Goal: Transaction & Acquisition: Purchase product/service

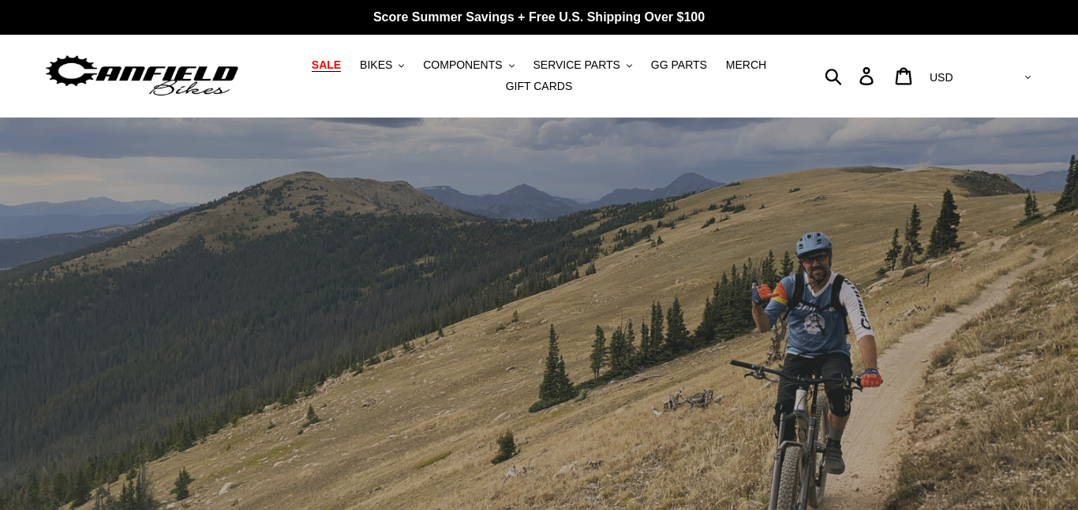
click at [341, 67] on span "SALE" at bounding box center [326, 64] width 29 height 13
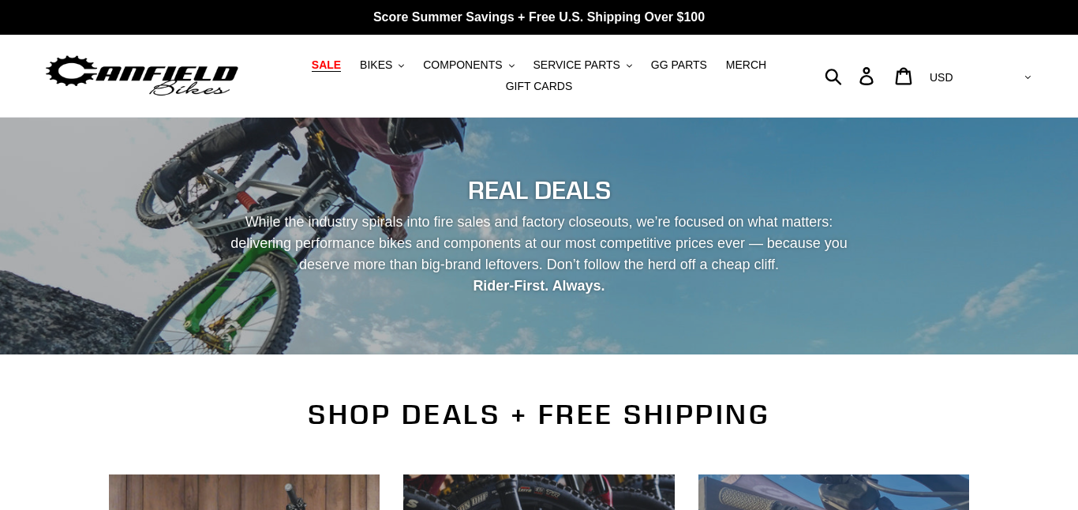
scroll to position [572, 0]
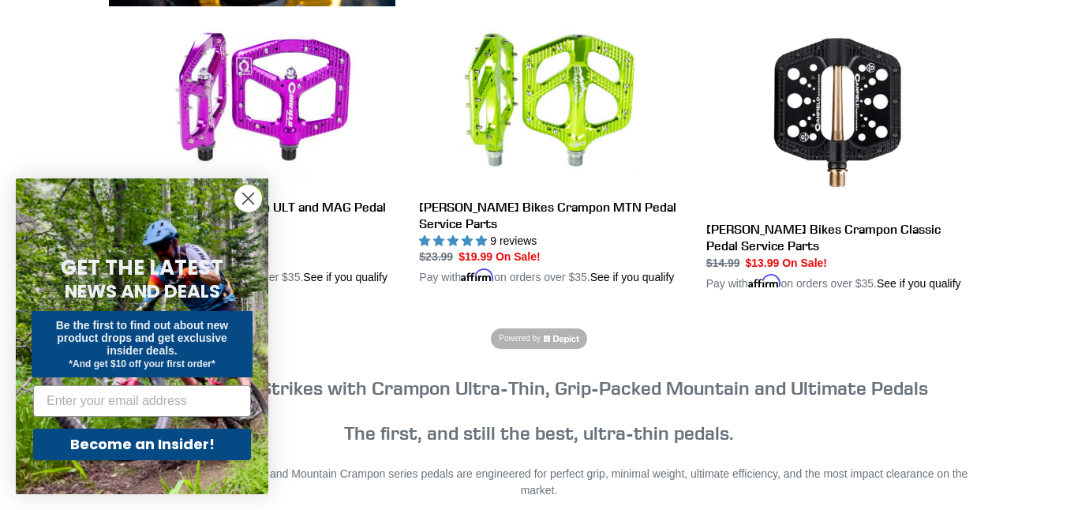
scroll to position [779, 0]
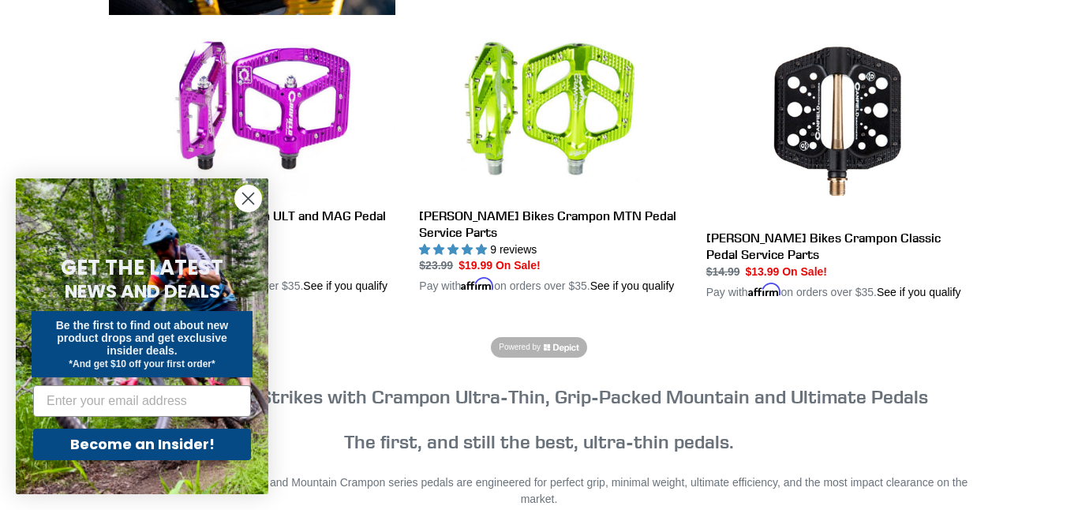
click at [251, 192] on circle "Close dialog" at bounding box center [248, 198] width 26 height 26
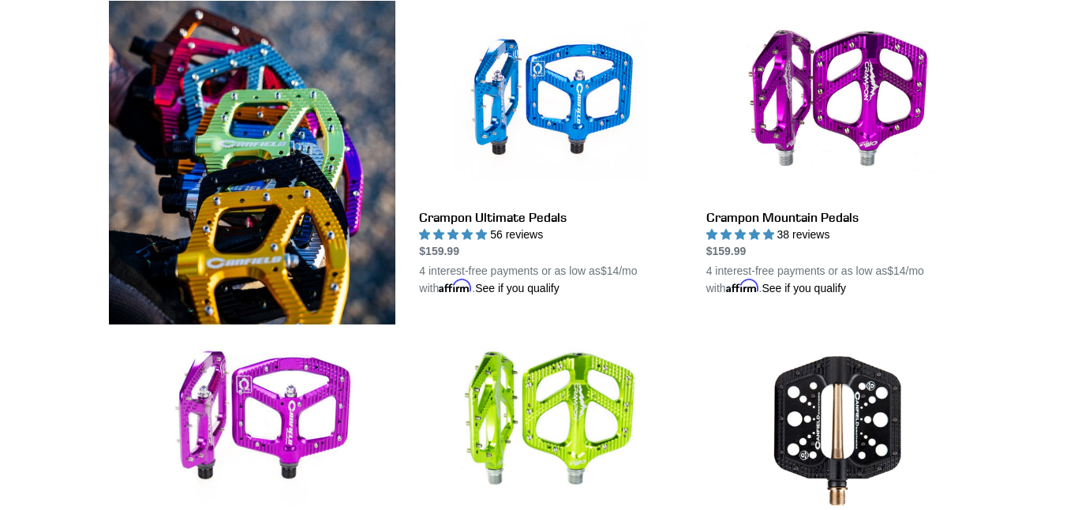
scroll to position [471, 0]
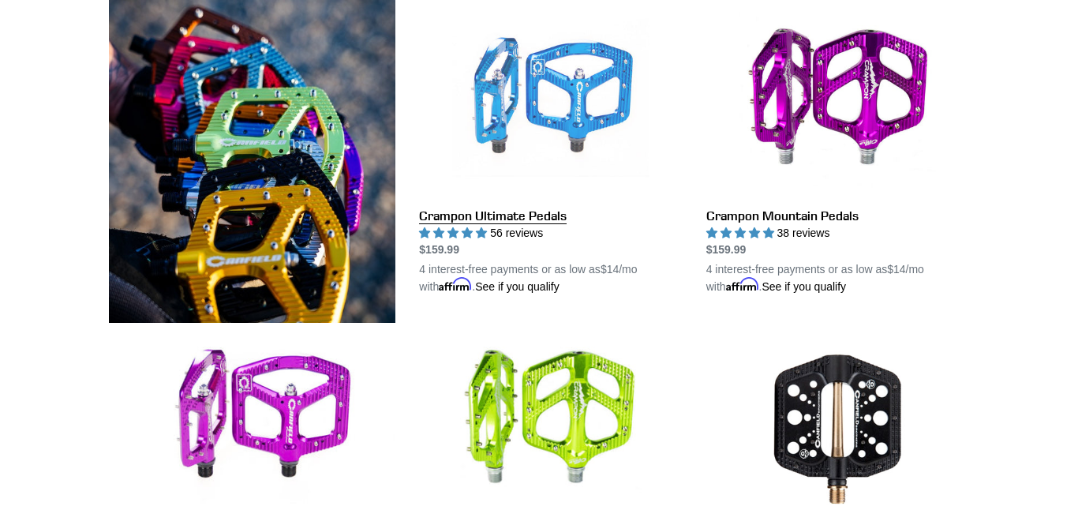
click at [577, 103] on link "Crampon Ultimate Pedals" at bounding box center [550, 147] width 263 height 296
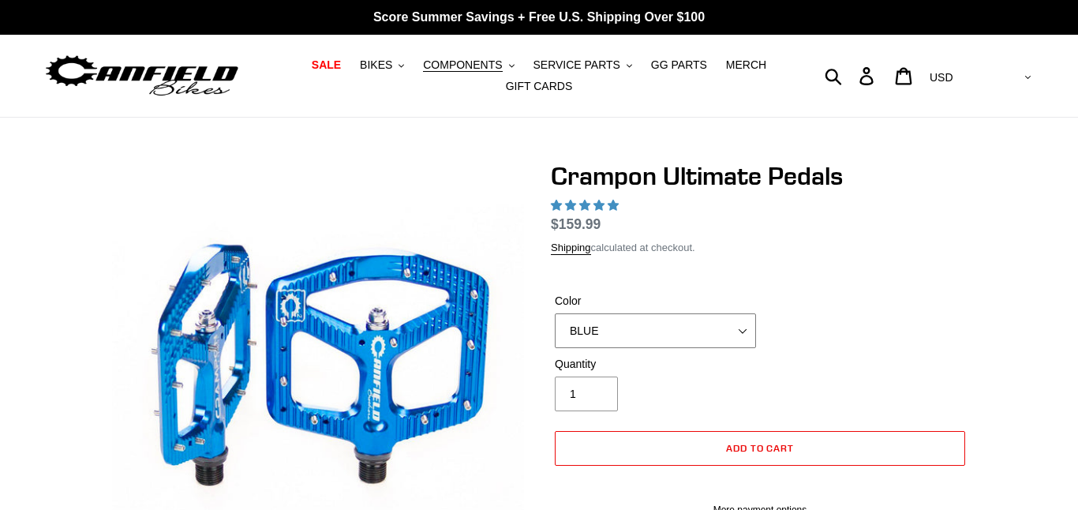
click at [668, 347] on select "BLUE RED PURPLE STEALTH BRONZE GREY [GEOGRAPHIC_DATA] BLACK POLISHED [GEOGRAPHI…" at bounding box center [655, 330] width 201 height 35
select select "highest-rating"
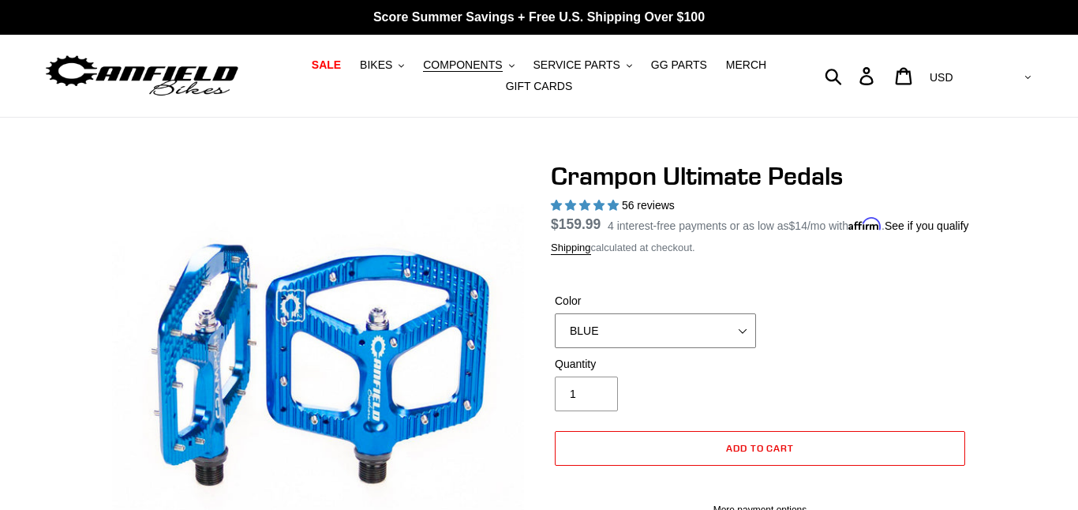
click at [706, 338] on select "BLUE RED PURPLE STEALTH BRONZE GREY [GEOGRAPHIC_DATA] BLACK POLISHED [GEOGRAPHI…" at bounding box center [655, 330] width 201 height 35
click at [555, 332] on select "BLUE RED PURPLE STEALTH BRONZE GREY [GEOGRAPHIC_DATA] BLACK POLISHED [GEOGRAPHI…" at bounding box center [655, 330] width 201 height 35
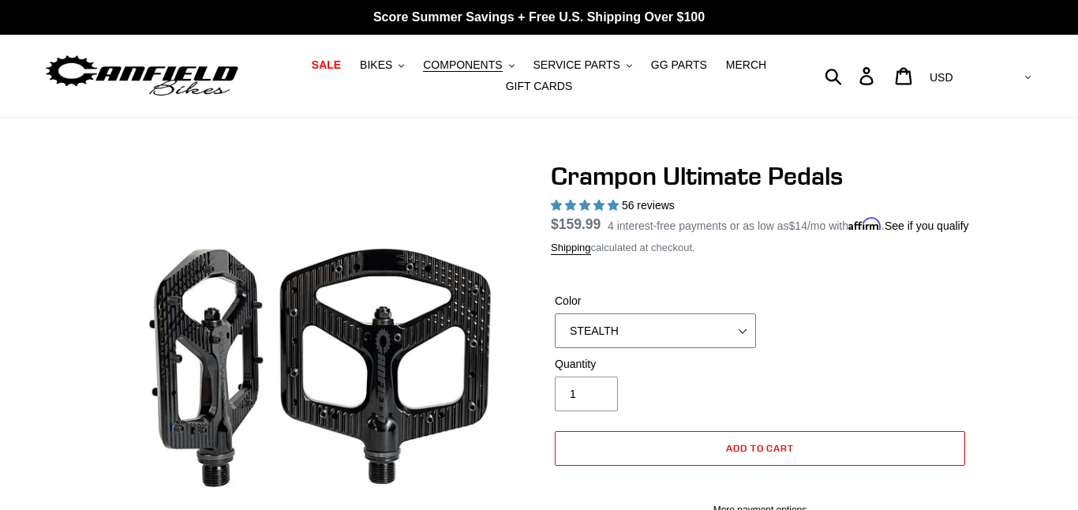
click at [697, 348] on select "BLUE RED PURPLE STEALTH BRONZE GREY [GEOGRAPHIC_DATA] BLACK POLISHED [GEOGRAPHI…" at bounding box center [655, 330] width 201 height 35
click at [555, 332] on select "BLUE RED PURPLE STEALTH BRONZE GREY [GEOGRAPHIC_DATA] BLACK POLISHED [GEOGRAPHI…" at bounding box center [655, 330] width 201 height 35
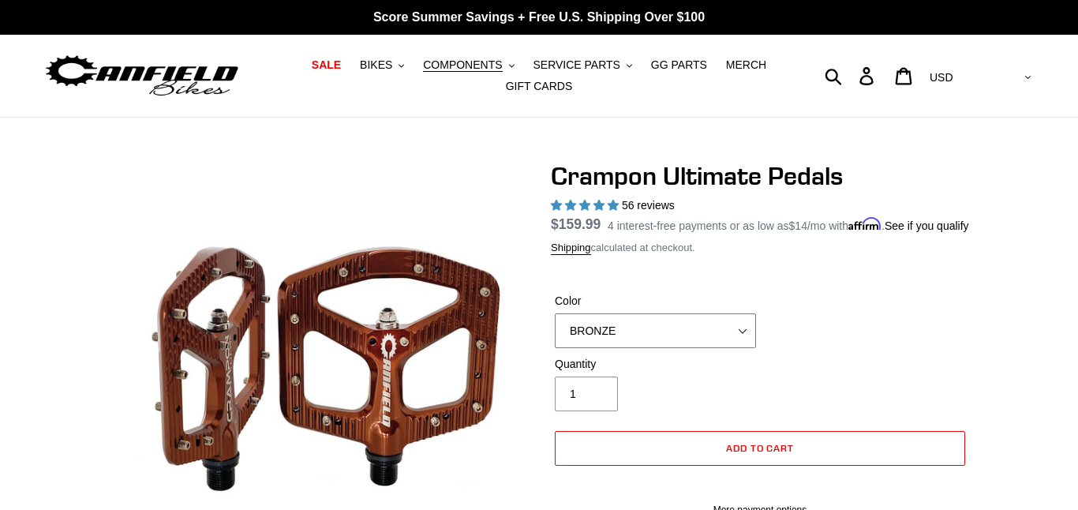
click at [693, 348] on select "BLUE RED PURPLE STEALTH BRONZE GREY [GEOGRAPHIC_DATA] BLACK POLISHED [GEOGRAPHI…" at bounding box center [655, 330] width 201 height 35
click at [555, 332] on select "BLUE RED PURPLE STEALTH BRONZE GREY [GEOGRAPHIC_DATA] BLACK POLISHED [GEOGRAPHI…" at bounding box center [655, 330] width 201 height 35
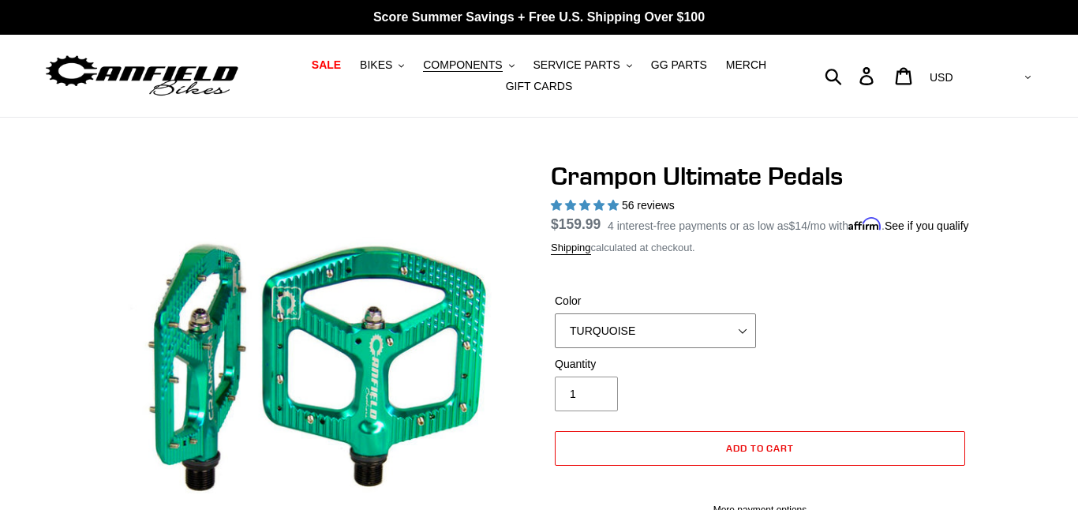
click at [690, 348] on select "BLUE RED PURPLE STEALTH BRONZE GREY [GEOGRAPHIC_DATA] BLACK POLISHED [GEOGRAPHI…" at bounding box center [655, 330] width 201 height 35
click at [555, 332] on select "BLUE RED PURPLE STEALTH BRONZE GREY [GEOGRAPHIC_DATA] BLACK POLISHED [GEOGRAPHI…" at bounding box center [655, 330] width 201 height 35
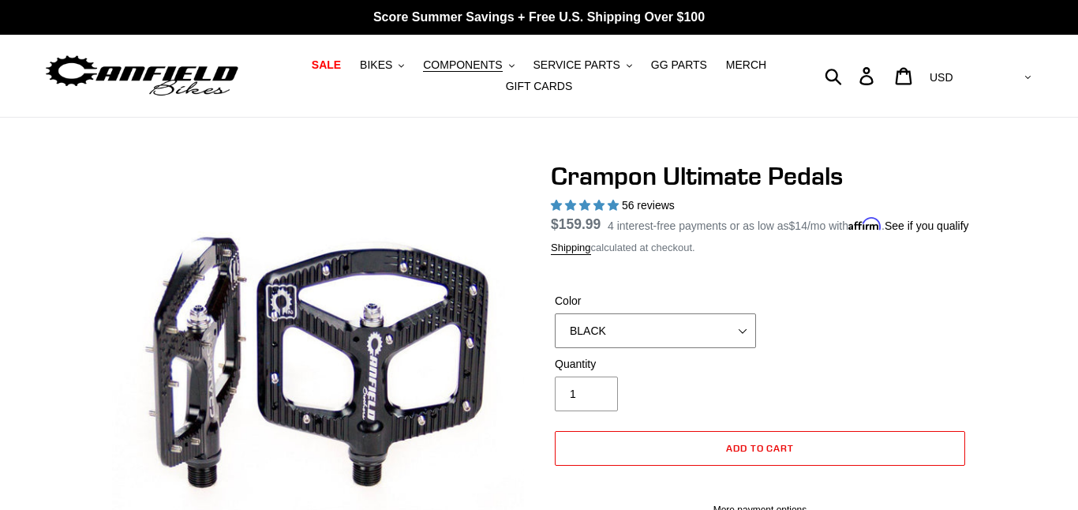
click at [691, 348] on select "BLUE RED PURPLE STEALTH BRONZE GREY TURQUOISE BLACK POLISHED BAJA GOLD PNW GREE…" at bounding box center [655, 330] width 201 height 35
click at [555, 332] on select "BLUE RED PURPLE STEALTH BRONZE GREY TURQUOISE BLACK POLISHED BAJA GOLD PNW GREE…" at bounding box center [655, 330] width 201 height 35
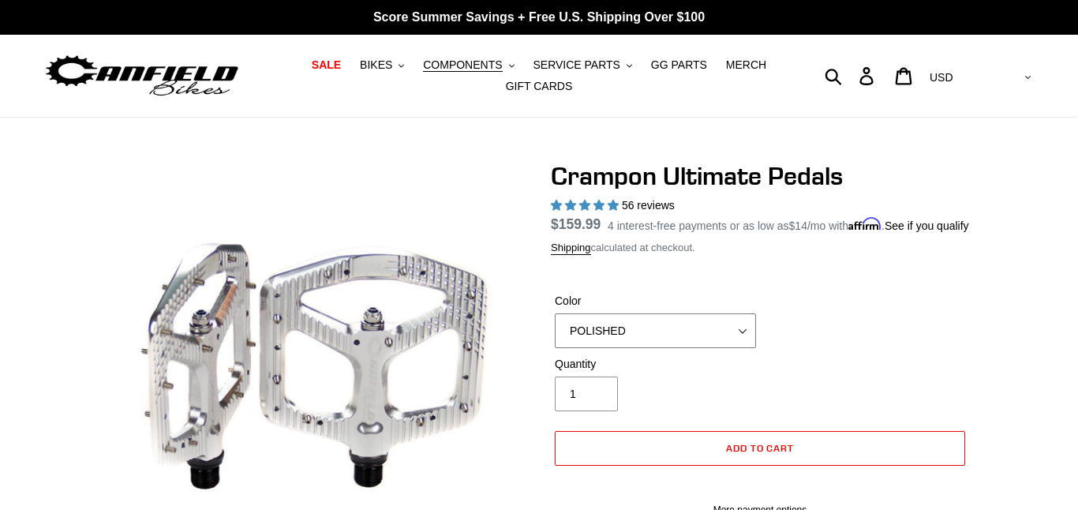
click at [685, 348] on select "BLUE RED PURPLE STEALTH BRONZE GREY TURQUOISE BLACK POLISHED BAJA GOLD PNW GREE…" at bounding box center [655, 330] width 201 height 35
click at [555, 332] on select "BLUE RED PURPLE STEALTH BRONZE GREY TURQUOISE BLACK POLISHED BAJA GOLD PNW GREE…" at bounding box center [655, 330] width 201 height 35
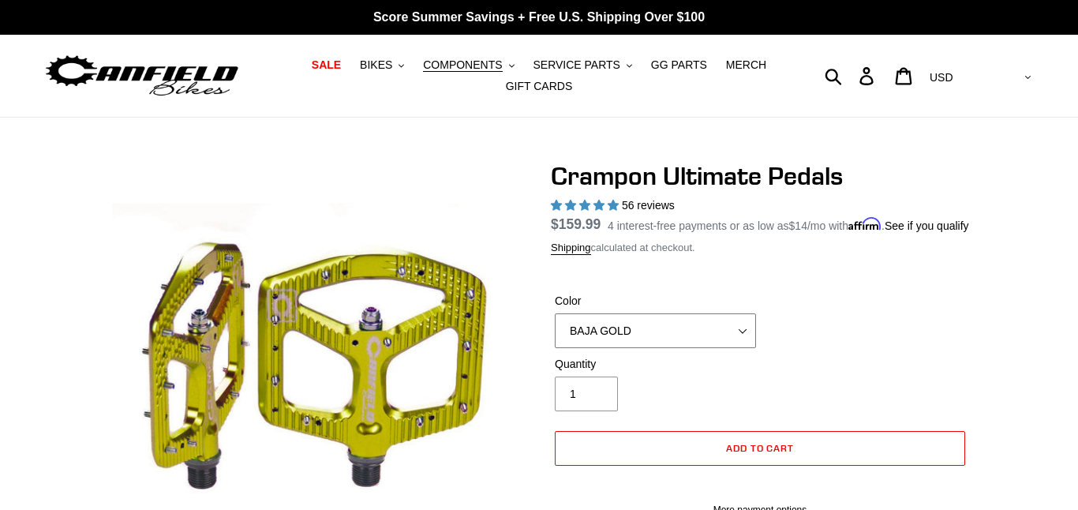
click at [684, 348] on select "BLUE RED PURPLE STEALTH BRONZE GREY TURQUOISE BLACK POLISHED BAJA GOLD PNW GREE…" at bounding box center [655, 330] width 201 height 35
click at [555, 332] on select "BLUE RED PURPLE STEALTH BRONZE GREY TURQUOISE BLACK POLISHED BAJA GOLD PNW GREE…" at bounding box center [655, 330] width 201 height 35
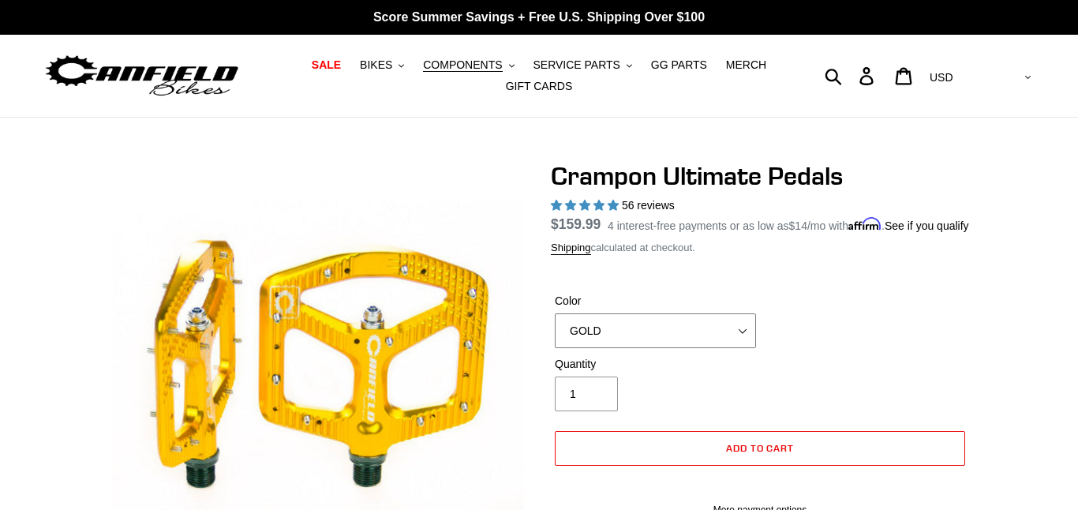
click at [672, 348] on select "BLUE RED PURPLE STEALTH BRONZE GREY TURQUOISE BLACK POLISHED BAJA GOLD PNW GREE…" at bounding box center [655, 330] width 201 height 35
click at [555, 332] on select "BLUE RED PURPLE STEALTH BRONZE GREY TURQUOISE BLACK POLISHED BAJA GOLD PNW GREE…" at bounding box center [655, 330] width 201 height 35
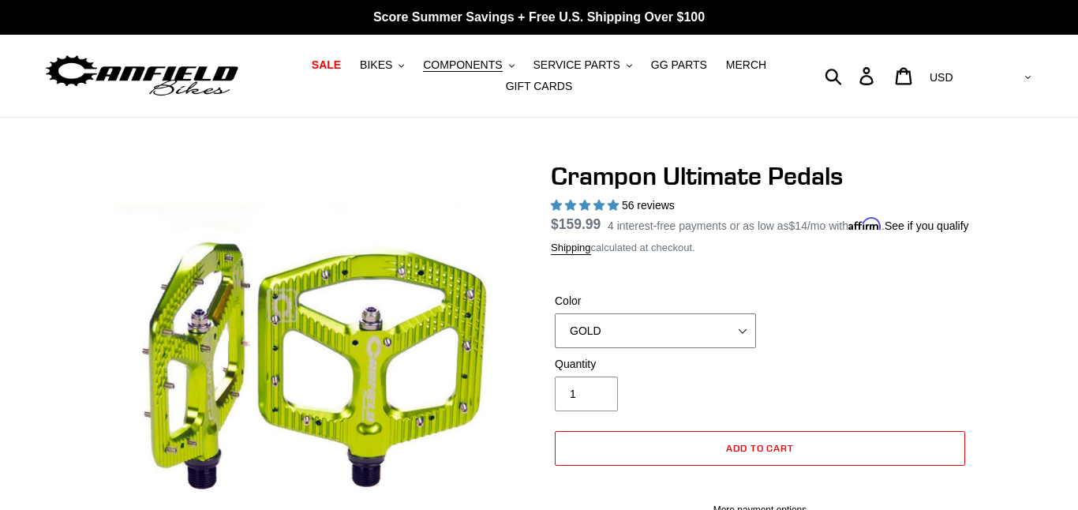
click at [668, 348] on select "BLUE RED PURPLE STEALTH BRONZE GREY TURQUOISE BLACK POLISHED BAJA GOLD PNW GREE…" at bounding box center [655, 330] width 201 height 35
click at [555, 332] on select "BLUE RED PURPLE STEALTH BRONZE GREY TURQUOISE BLACK POLISHED BAJA GOLD PNW GREE…" at bounding box center [655, 330] width 201 height 35
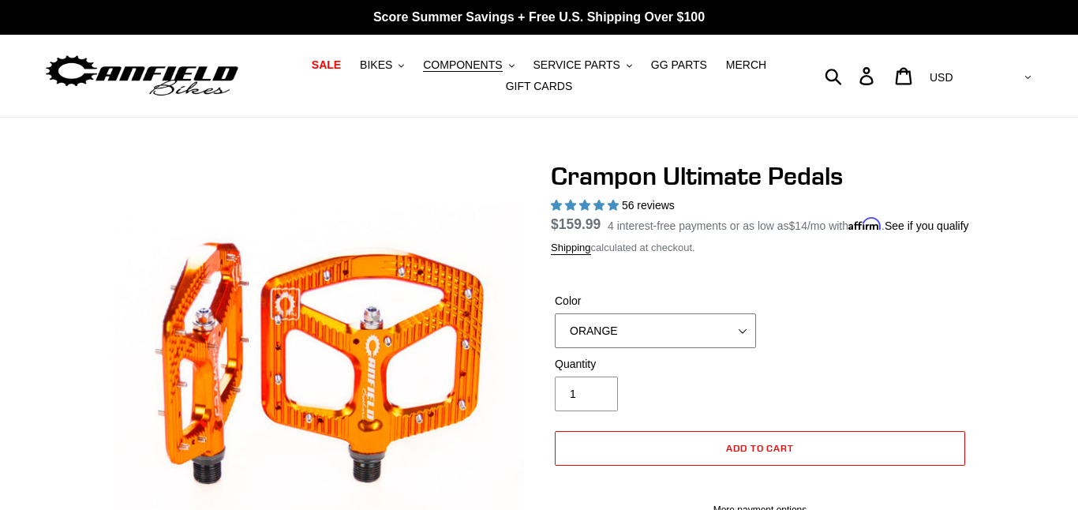
click at [652, 344] on select "BLUE RED PURPLE STEALTH BRONZE GREY TURQUOISE BLACK POLISHED BAJA GOLD PNW GREE…" at bounding box center [655, 330] width 201 height 35
click at [555, 332] on select "BLUE RED PURPLE STEALTH BRONZE GREY TURQUOISE BLACK POLISHED BAJA GOLD PNW GREE…" at bounding box center [655, 330] width 201 height 35
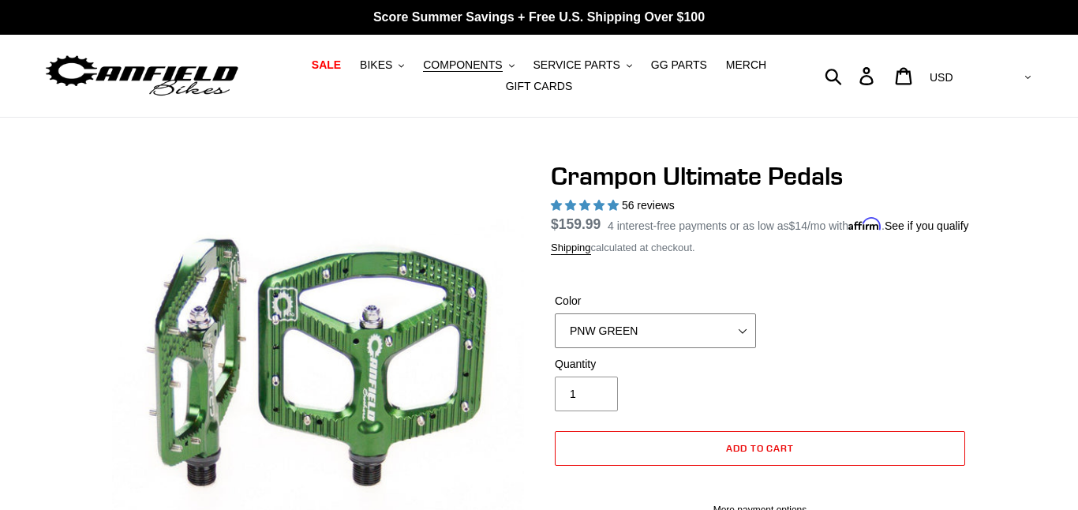
click at [644, 344] on select "BLUE RED PURPLE STEALTH BRONZE GREY TURQUOISE BLACK POLISHED BAJA GOLD PNW GREE…" at bounding box center [655, 330] width 201 height 35
click at [555, 332] on select "BLUE RED PURPLE STEALTH BRONZE GREY TURQUOISE BLACK POLISHED BAJA GOLD PNW GREE…" at bounding box center [655, 330] width 201 height 35
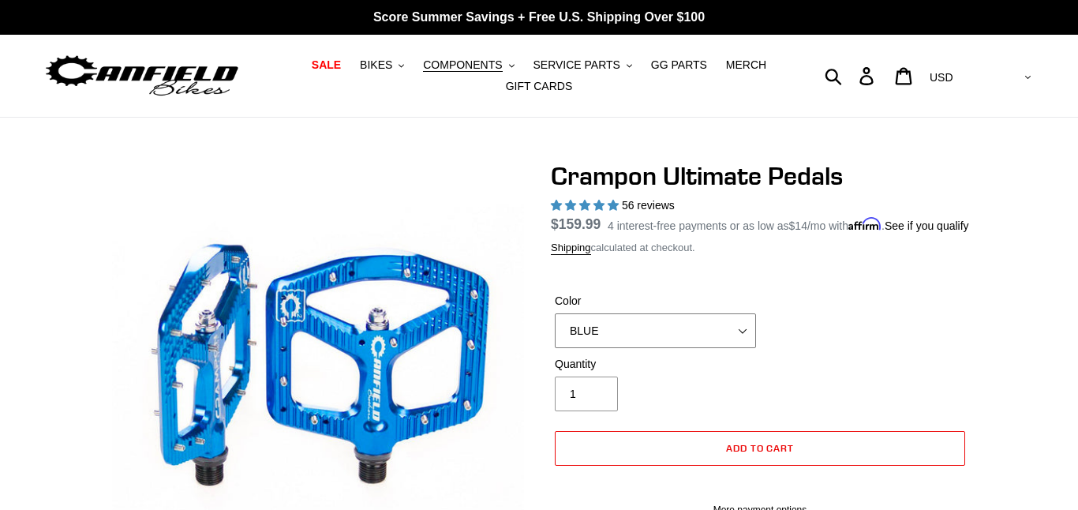
click at [592, 348] on select "BLUE RED PURPLE STEALTH BRONZE GREY TURQUOISE BLACK POLISHED BAJA GOLD PNW GREE…" at bounding box center [655, 330] width 201 height 35
click at [555, 332] on select "BLUE RED PURPLE STEALTH BRONZE GREY TURQUOISE BLACK POLISHED BAJA GOLD PNW GREE…" at bounding box center [655, 330] width 201 height 35
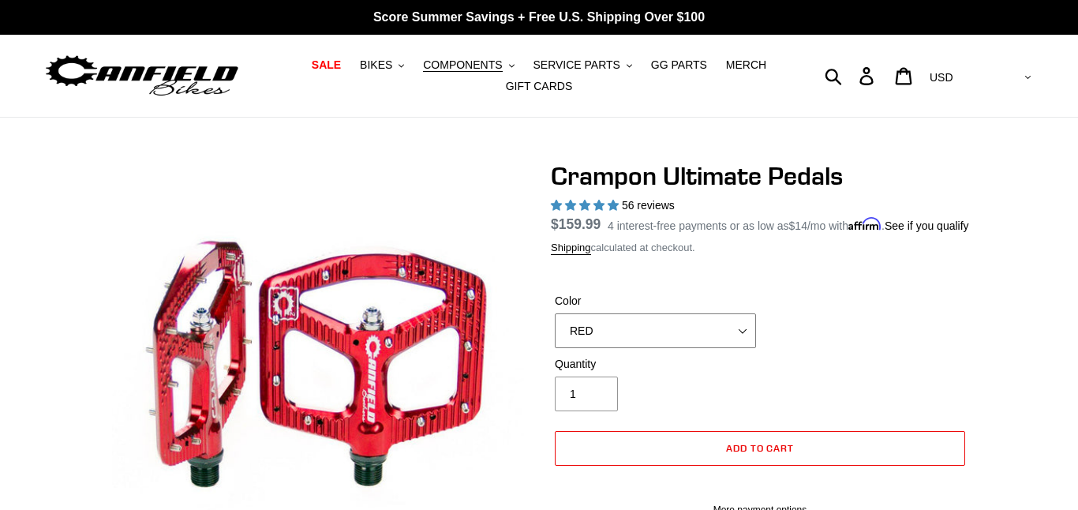
click at [616, 348] on select "BLUE RED PURPLE STEALTH BRONZE GREY TURQUOISE BLACK POLISHED BAJA GOLD PNW GREE…" at bounding box center [655, 330] width 201 height 35
click at [555, 332] on select "BLUE RED PURPLE STEALTH BRONZE GREY TURQUOISE BLACK POLISHED BAJA GOLD PNW GREE…" at bounding box center [655, 330] width 201 height 35
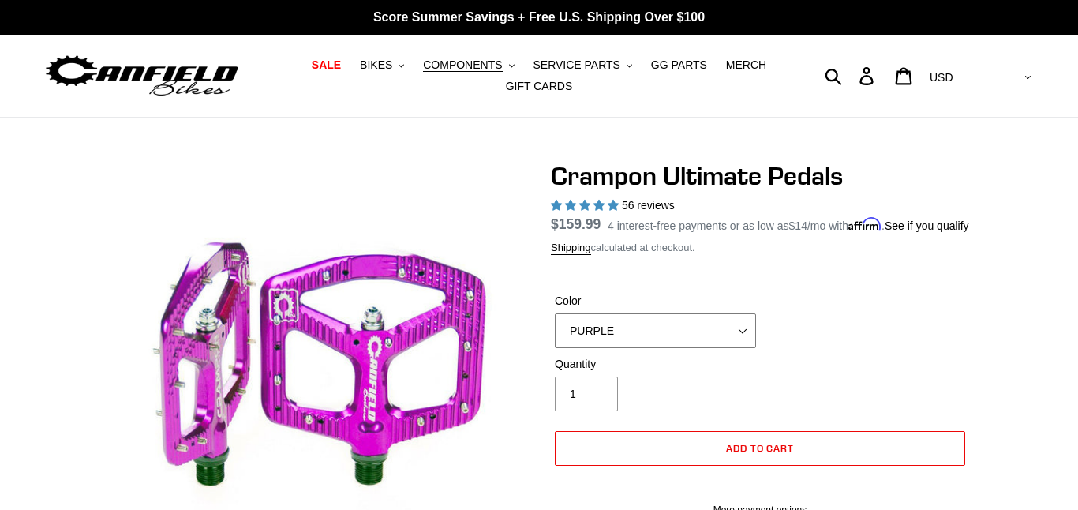
click at [625, 348] on select "BLUE RED PURPLE STEALTH BRONZE GREY TURQUOISE BLACK POLISHED BAJA GOLD PNW GREE…" at bounding box center [655, 330] width 201 height 35
click at [555, 332] on select "BLUE RED PURPLE STEALTH BRONZE GREY TURQUOISE BLACK POLISHED BAJA GOLD PNW GREE…" at bounding box center [655, 330] width 201 height 35
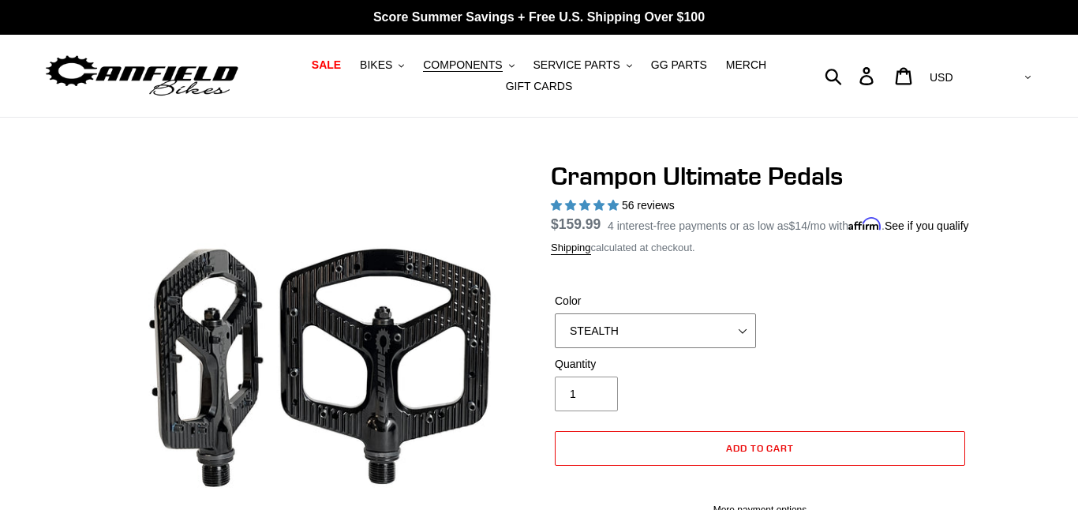
click at [627, 348] on select "BLUE RED PURPLE STEALTH BRONZE GREY TURQUOISE BLACK POLISHED BAJA GOLD PNW GREE…" at bounding box center [655, 330] width 201 height 35
click at [555, 332] on select "BLUE RED PURPLE STEALTH BRONZE GREY TURQUOISE BLACK POLISHED BAJA GOLD PNW GREE…" at bounding box center [655, 330] width 201 height 35
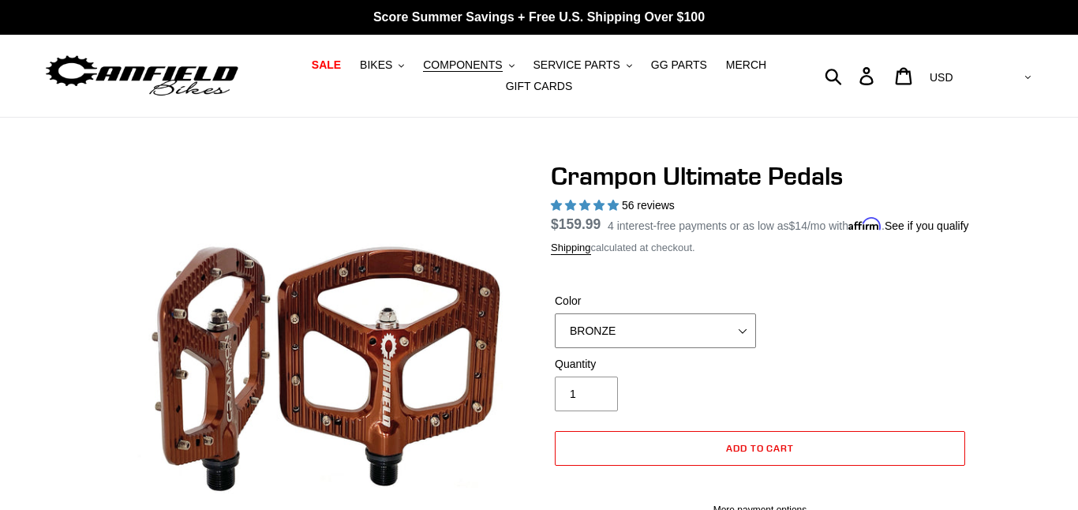
click at [632, 348] on select "BLUE RED PURPLE STEALTH BRONZE GREY TURQUOISE BLACK POLISHED BAJA GOLD PNW GREE…" at bounding box center [655, 330] width 201 height 35
click at [555, 332] on select "BLUE RED PURPLE STEALTH BRONZE GREY TURQUOISE BLACK POLISHED BAJA GOLD PNW GREE…" at bounding box center [655, 330] width 201 height 35
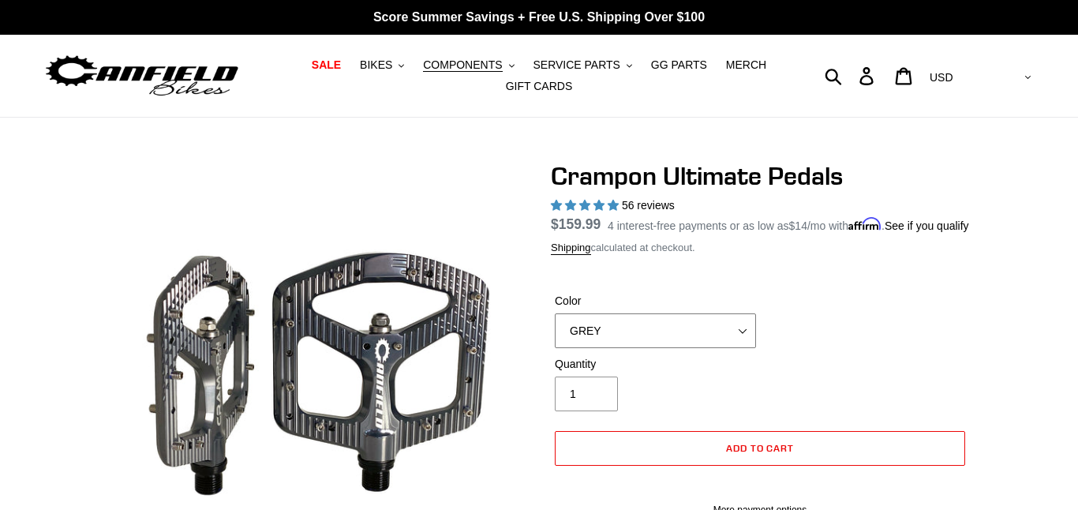
click at [624, 348] on select "BLUE RED PURPLE STEALTH BRONZE GREY TURQUOISE BLACK POLISHED BAJA GOLD PNW GREE…" at bounding box center [655, 330] width 201 height 35
click at [555, 332] on select "BLUE RED PURPLE STEALTH BRONZE GREY TURQUOISE BLACK POLISHED BAJA GOLD PNW GREE…" at bounding box center [655, 330] width 201 height 35
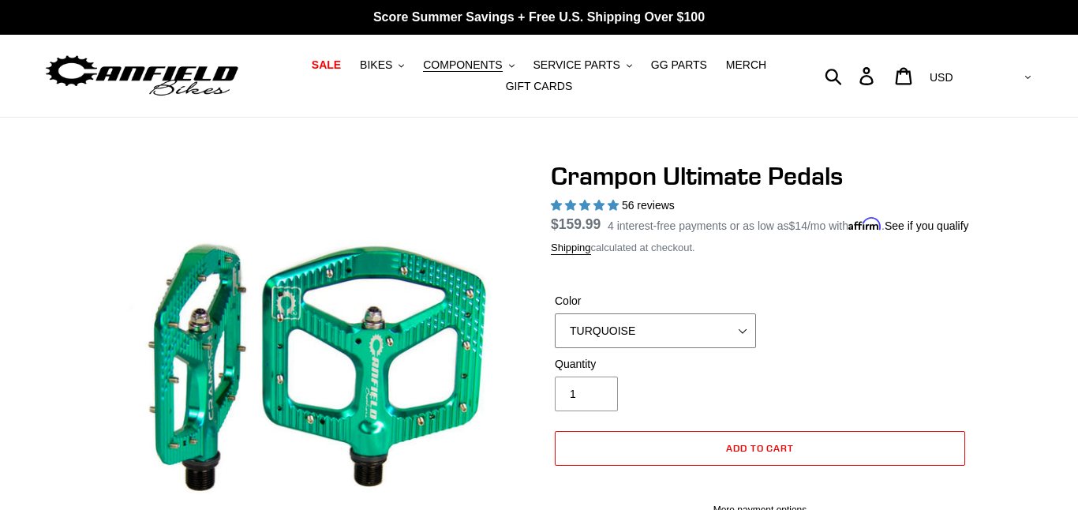
click at [633, 348] on select "BLUE RED PURPLE STEALTH BRONZE GREY TURQUOISE BLACK POLISHED BAJA GOLD PNW GREE…" at bounding box center [655, 330] width 201 height 35
click at [555, 332] on select "BLUE RED PURPLE STEALTH BRONZE GREY TURQUOISE BLACK POLISHED BAJA GOLD PNW GREE…" at bounding box center [655, 330] width 201 height 35
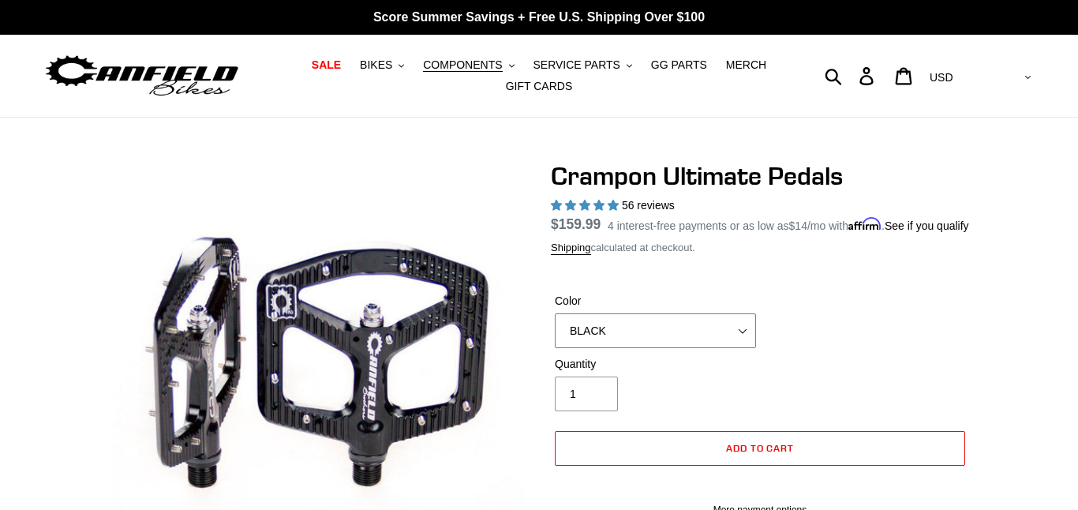
click at [624, 348] on select "BLUE RED PURPLE STEALTH BRONZE GREY TURQUOISE BLACK POLISHED BAJA GOLD PNW GREE…" at bounding box center [655, 330] width 201 height 35
click at [555, 332] on select "BLUE RED PURPLE STEALTH BRONZE GREY TURQUOISE BLACK POLISHED BAJA GOLD PNW GREE…" at bounding box center [655, 330] width 201 height 35
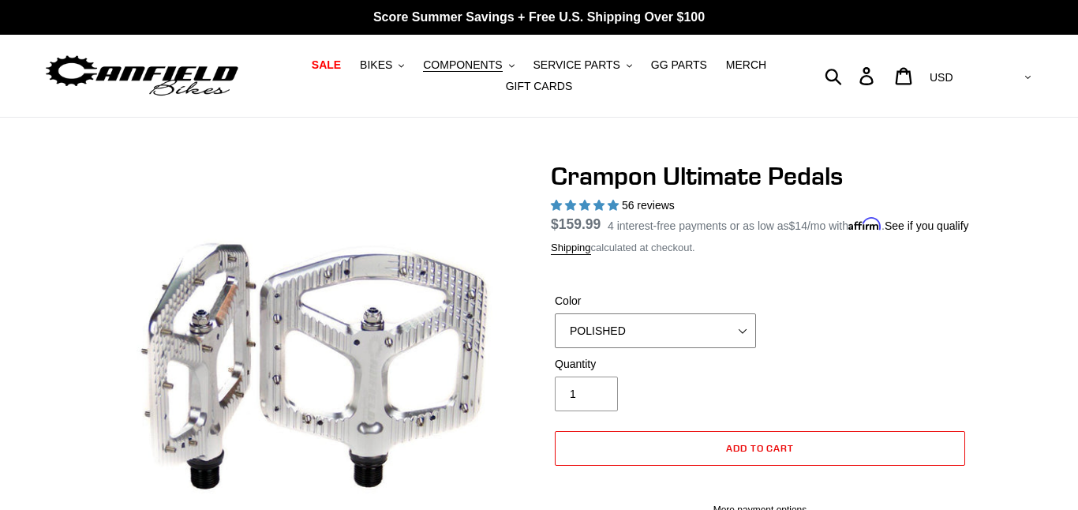
click at [631, 348] on select "BLUE RED PURPLE STEALTH BRONZE GREY TURQUOISE BLACK POLISHED BAJA GOLD PNW GREE…" at bounding box center [655, 330] width 201 height 35
click at [555, 332] on select "BLUE RED PURPLE STEALTH BRONZE GREY TURQUOISE BLACK POLISHED BAJA GOLD PNW GREE…" at bounding box center [655, 330] width 201 height 35
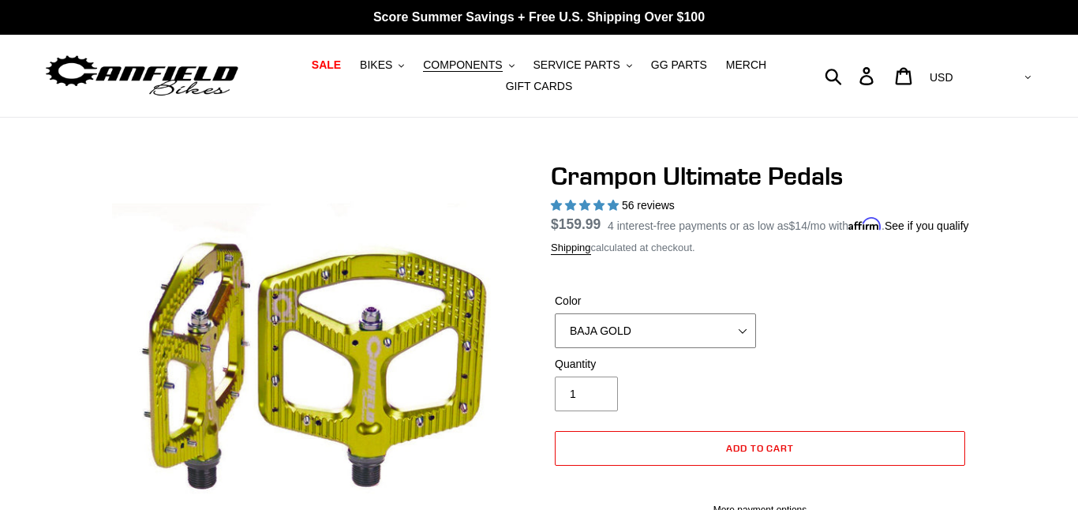
click at [635, 348] on select "BLUE RED PURPLE STEALTH BRONZE GREY TURQUOISE BLACK POLISHED BAJA GOLD PNW GREE…" at bounding box center [655, 330] width 201 height 35
click at [555, 332] on select "BLUE RED PURPLE STEALTH BRONZE GREY TURQUOISE BLACK POLISHED BAJA GOLD PNW GREE…" at bounding box center [655, 330] width 201 height 35
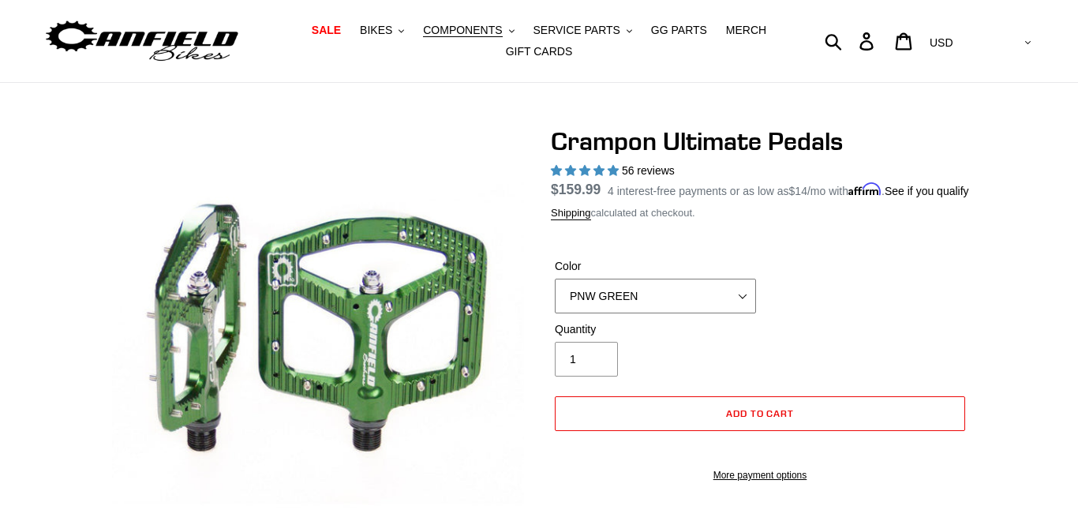
scroll to position [37, 0]
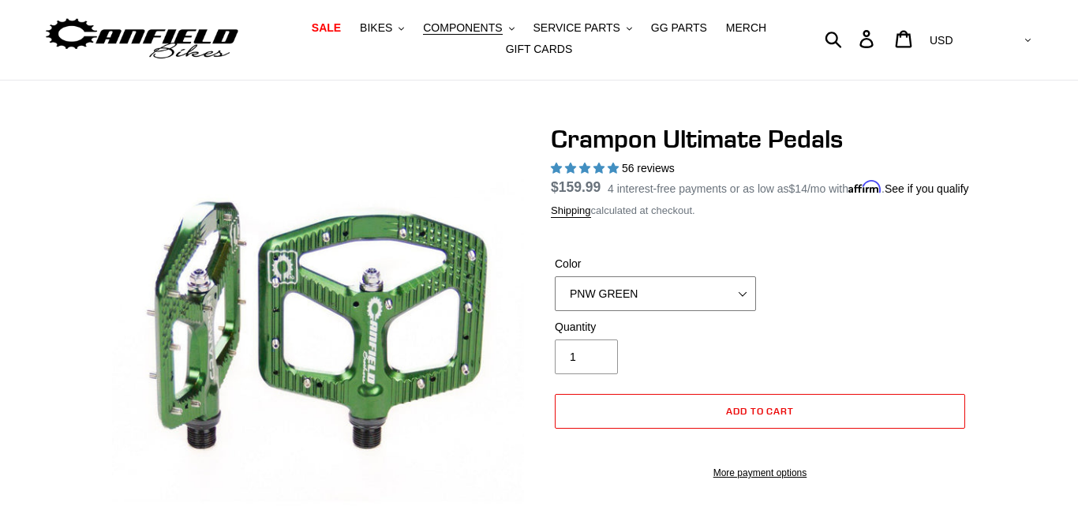
click at [655, 308] on select "BLUE RED PURPLE STEALTH BRONZE GREY TURQUOISE BLACK POLISHED BAJA GOLD PNW GREE…" at bounding box center [655, 293] width 201 height 35
click at [555, 295] on select "BLUE RED PURPLE STEALTH BRONZE GREY TURQUOISE BLACK POLISHED BAJA GOLD PNW GREE…" at bounding box center [655, 293] width 201 height 35
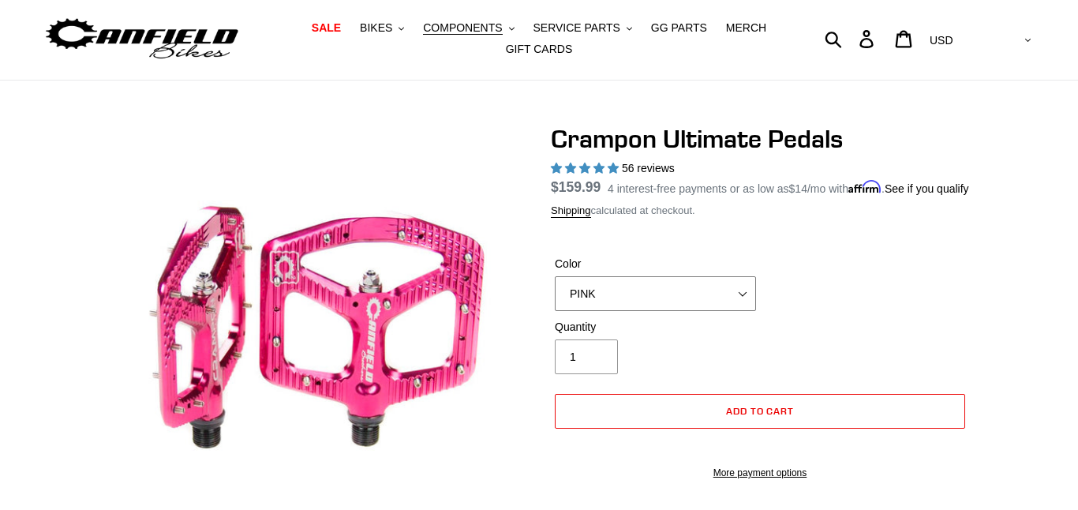
click at [658, 311] on select "BLUE RED PURPLE STEALTH BRONZE GREY TURQUOISE BLACK POLISHED BAJA GOLD PNW GREE…" at bounding box center [655, 293] width 201 height 35
click at [555, 295] on select "BLUE RED PURPLE STEALTH BRONZE GREY TURQUOISE BLACK POLISHED BAJA GOLD PNW GREE…" at bounding box center [655, 293] width 201 height 35
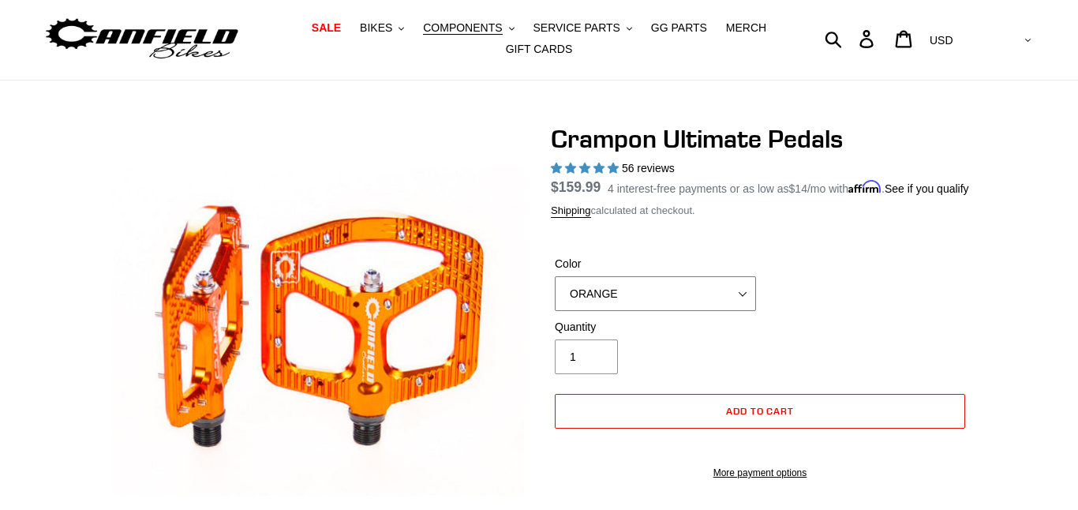
click at [659, 311] on select "BLUE RED PURPLE STEALTH BRONZE GREY TURQUOISE BLACK POLISHED BAJA GOLD PNW GREE…" at bounding box center [655, 293] width 201 height 35
click at [555, 295] on select "BLUE RED PURPLE STEALTH BRONZE GREY TURQUOISE BLACK POLISHED BAJA GOLD PNW GREE…" at bounding box center [655, 293] width 201 height 35
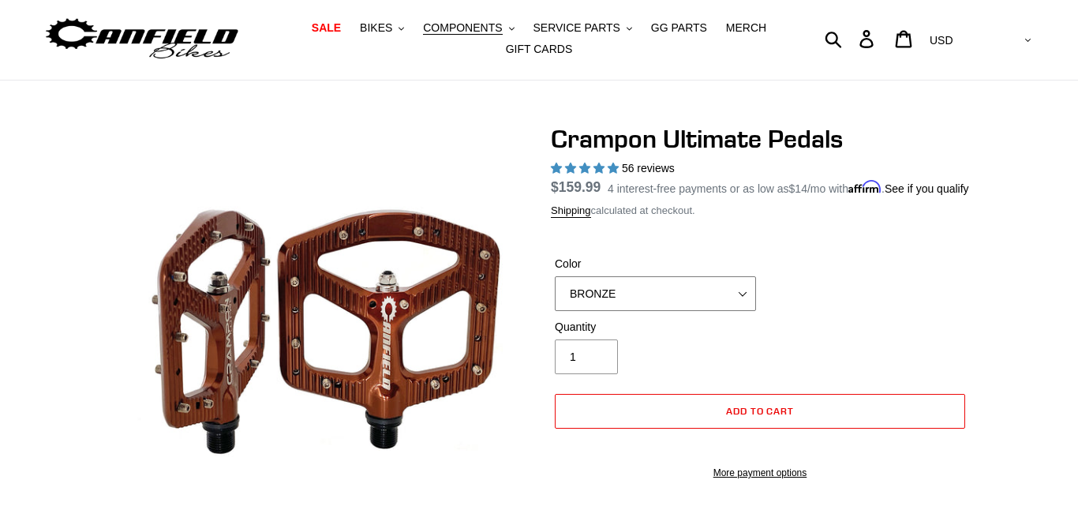
click at [615, 311] on select "BLUE RED PURPLE STEALTH BRONZE GREY TURQUOISE BLACK POLISHED BAJA GOLD PNW GREE…" at bounding box center [655, 293] width 201 height 35
click at [555, 295] on select "BLUE RED PURPLE STEALTH BRONZE GREY TURQUOISE BLACK POLISHED BAJA GOLD PNW GREE…" at bounding box center [655, 293] width 201 height 35
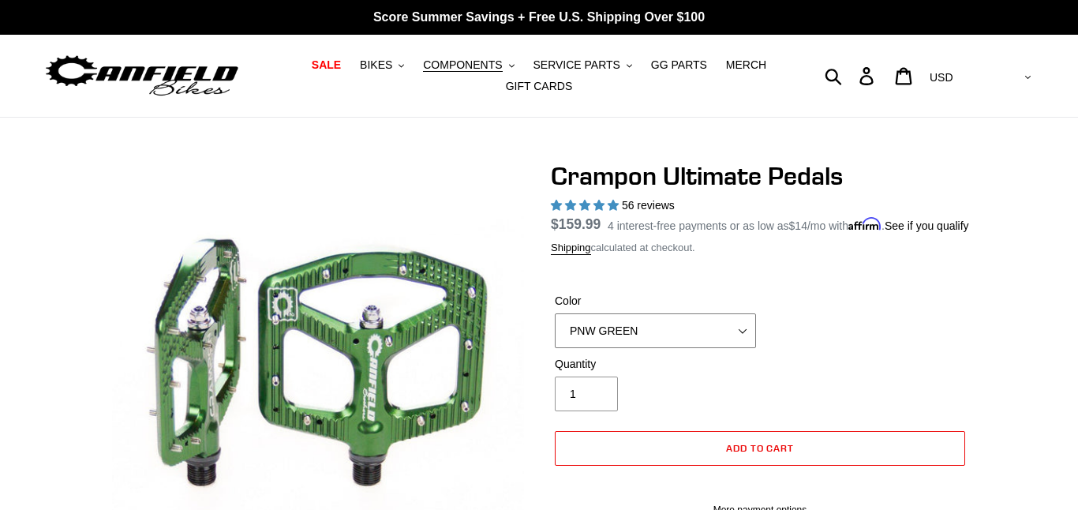
click at [661, 348] on select "BLUE RED PURPLE STEALTH BRONZE GREY TURQUOISE BLACK POLISHED BAJA GOLD PNW GREE…" at bounding box center [655, 330] width 201 height 35
click at [555, 332] on select "BLUE RED PURPLE STEALTH BRONZE GREY TURQUOISE BLACK POLISHED BAJA GOLD PNW GREE…" at bounding box center [655, 330] width 201 height 35
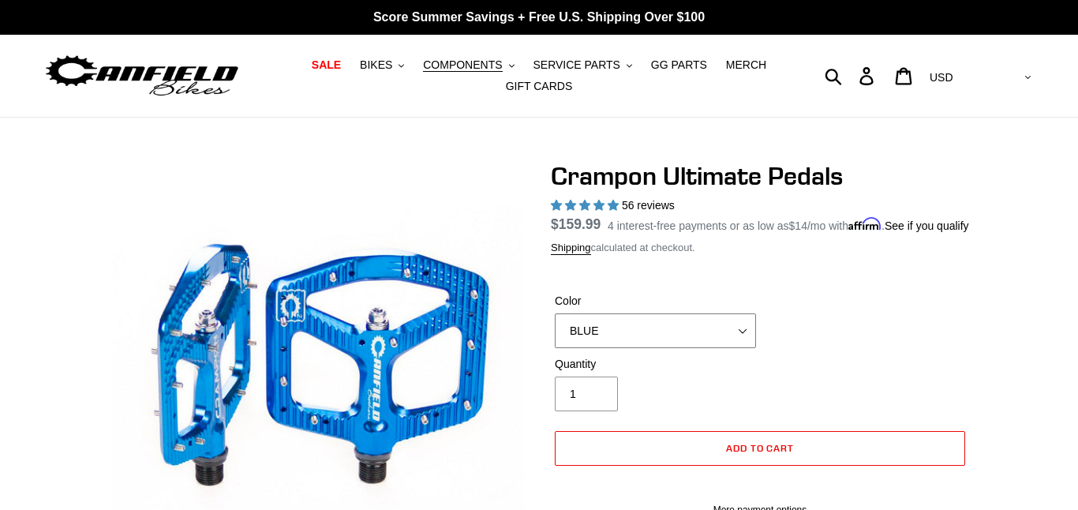
click at [676, 348] on select "BLUE RED PURPLE STEALTH BRONZE GREY TURQUOISE BLACK POLISHED BAJA GOLD PNW GREE…" at bounding box center [655, 330] width 201 height 35
click at [672, 348] on select "BLUE RED PURPLE STEALTH BRONZE GREY TURQUOISE BLACK POLISHED BAJA GOLD PNW GREE…" at bounding box center [655, 330] width 201 height 35
select select "TURQUOISE"
click at [555, 332] on select "BLUE RED PURPLE STEALTH BRONZE GREY TURQUOISE BLACK POLISHED BAJA GOLD PNW GREE…" at bounding box center [655, 330] width 201 height 35
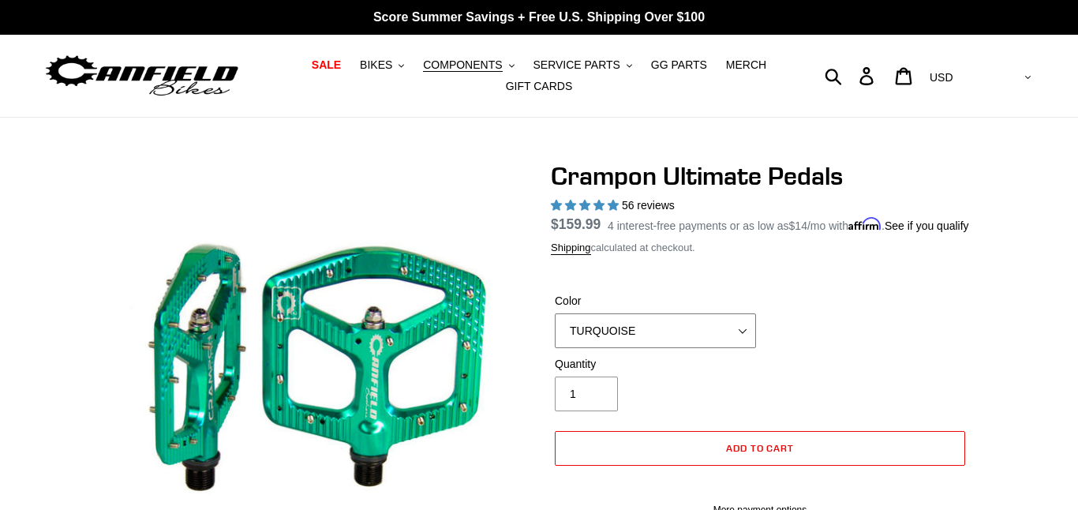
click at [718, 348] on select "BLUE RED PURPLE STEALTH BRONZE GREY TURQUOISE BLACK POLISHED BAJA GOLD PNW GREE…" at bounding box center [655, 330] width 201 height 35
